Goal: Communication & Community: Answer question/provide support

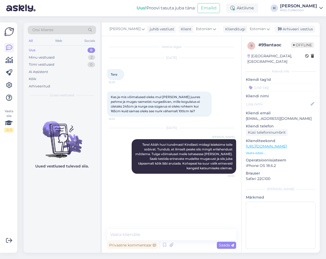
click at [159, 235] on textarea at bounding box center [171, 234] width 129 height 11
click at [188, 234] on textarea "Kui tulla ei õnnestu, siis saame" at bounding box center [171, 234] width 129 height 11
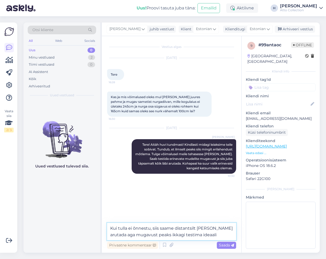
type textarea "Kui tulla ei õnnestu, siis saame distantsilt [PERSON_NAME] arutada aga mugavust…"
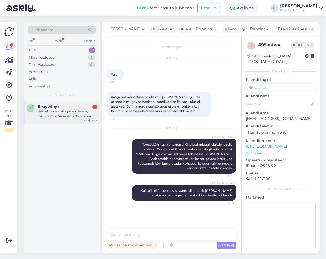
click at [57, 109] on div "Hetkel ma sooviks pigem teada, millises stiilis variante üldse võimalik mulle k…" at bounding box center [68, 113] width 60 height 9
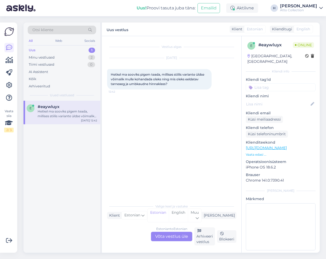
click at [166, 237] on div "Estonian to Estonian Võta vestlus üle" at bounding box center [171, 235] width 41 height 9
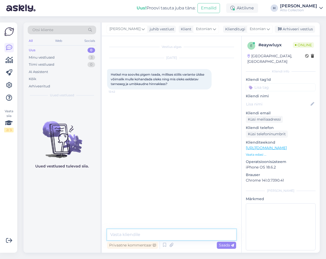
click at [139, 233] on textarea at bounding box center [171, 234] width 129 height 11
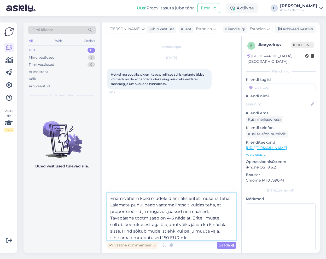
type textarea "Enam-vähem kõiki mudeleid annaks eritellimusena teha. Laiemate puhul peab vaata…"
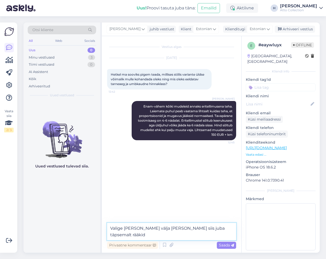
type textarea "Valige [PERSON_NAME] välja [PERSON_NAME] siis juba täpsemalt rääkida"
